Goal: Check status: Check status

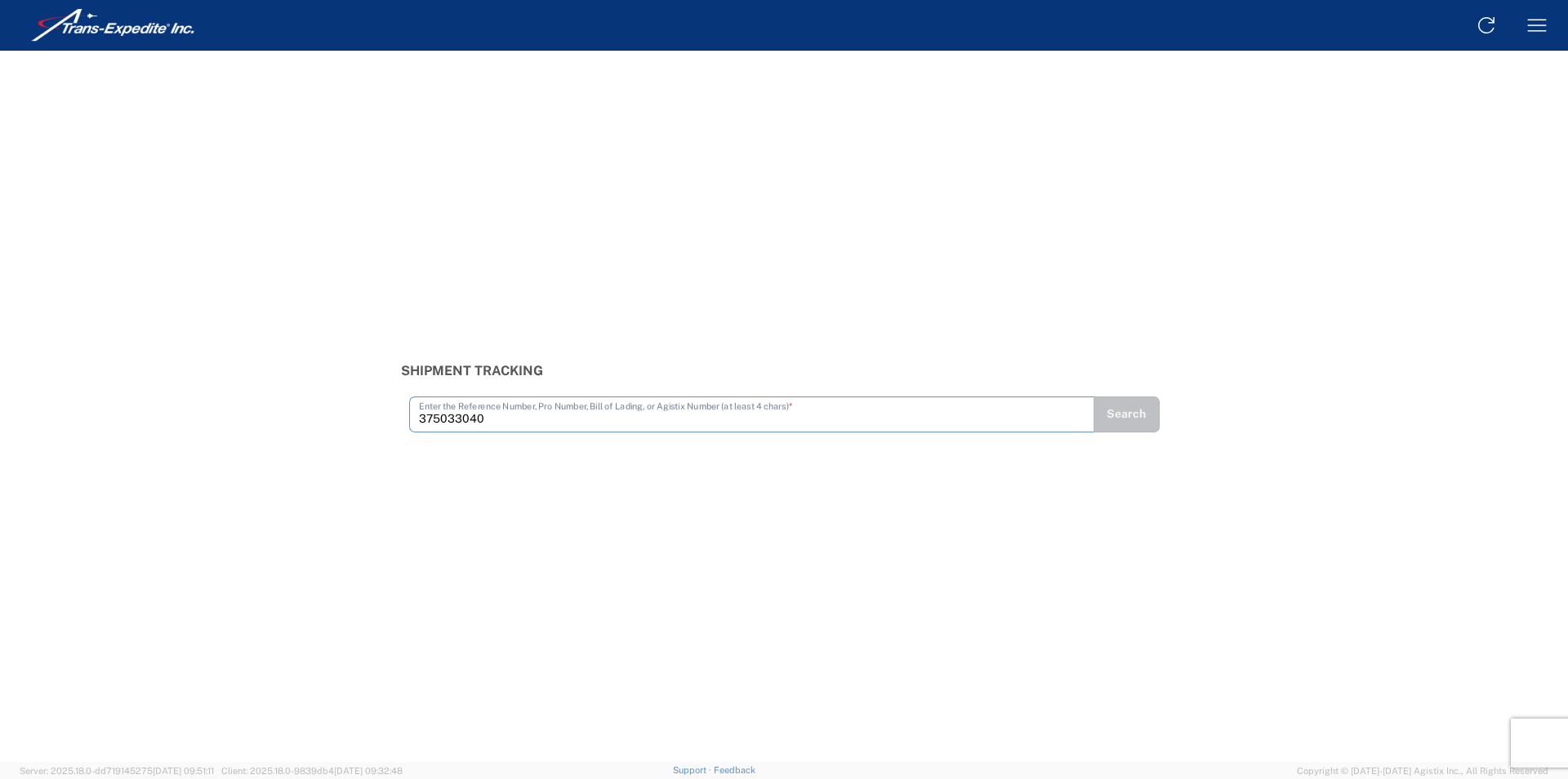
type input "375033040"
type input "375033248"
type input "375033974"
